Goal: Navigation & Orientation: Find specific page/section

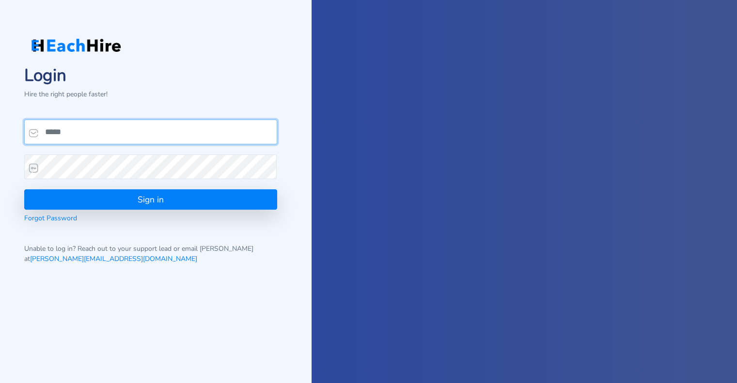
click at [128, 142] on input "email" at bounding box center [150, 132] width 253 height 25
click at [83, 139] on input "email" at bounding box center [150, 132] width 253 height 25
type input "**********"
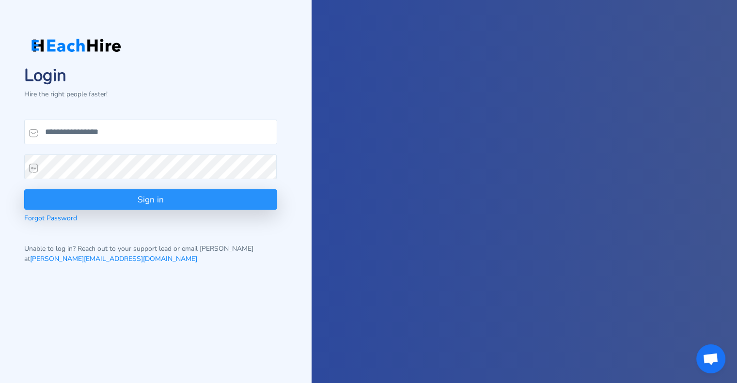
click at [148, 202] on button "Sign in" at bounding box center [150, 200] width 253 height 20
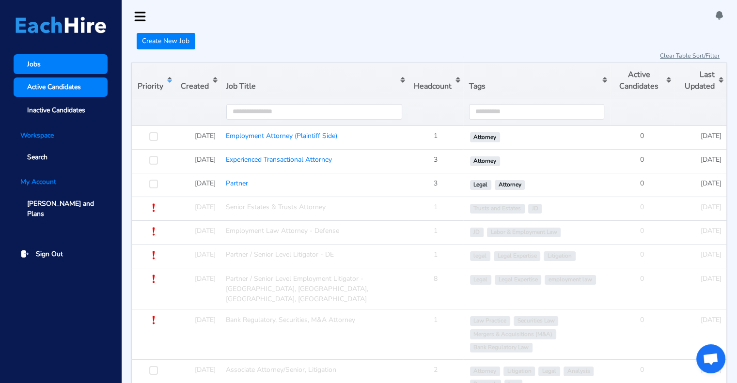
click at [47, 85] on span "Active Candidates" at bounding box center [54, 87] width 54 height 10
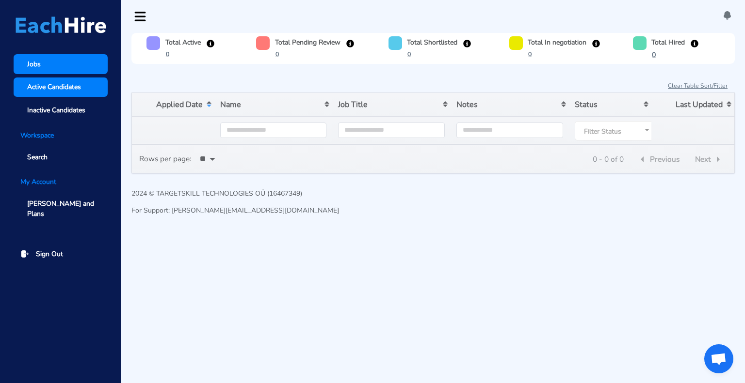
click at [25, 64] on link "Jobs" at bounding box center [61, 64] width 94 height 20
